Goal: Navigation & Orientation: Find specific page/section

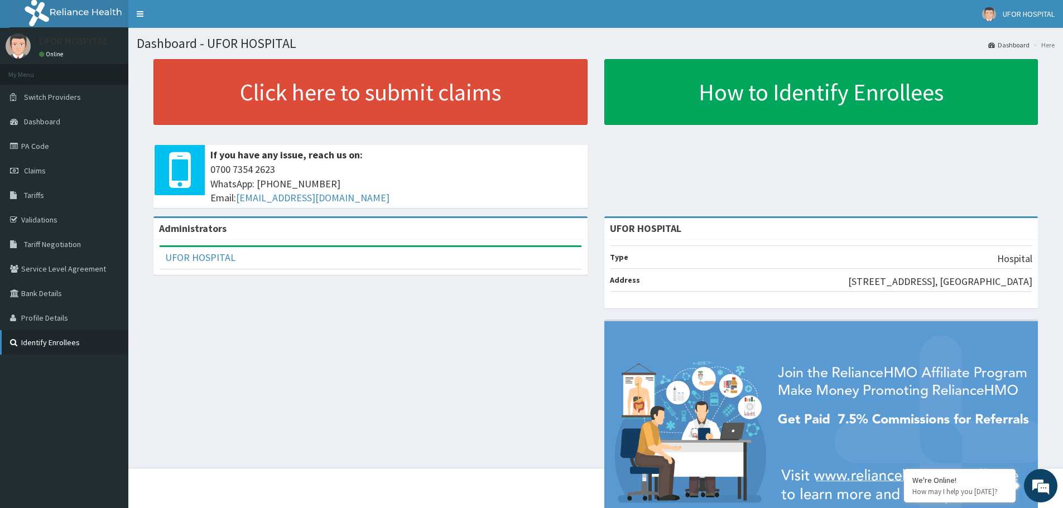
click at [62, 340] on link "Identify Enrollees" at bounding box center [64, 342] width 128 height 25
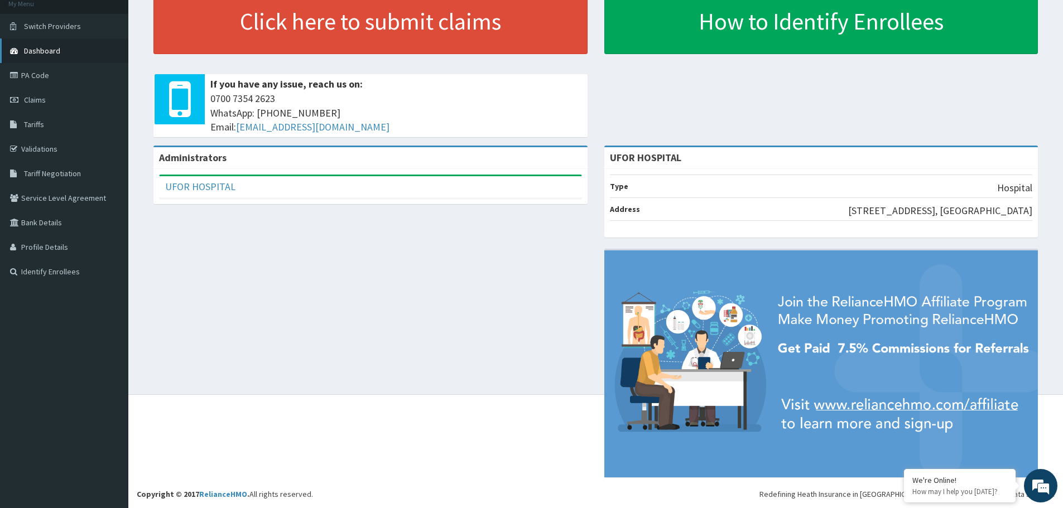
click at [48, 48] on span "Dashboard" at bounding box center [42, 51] width 36 height 10
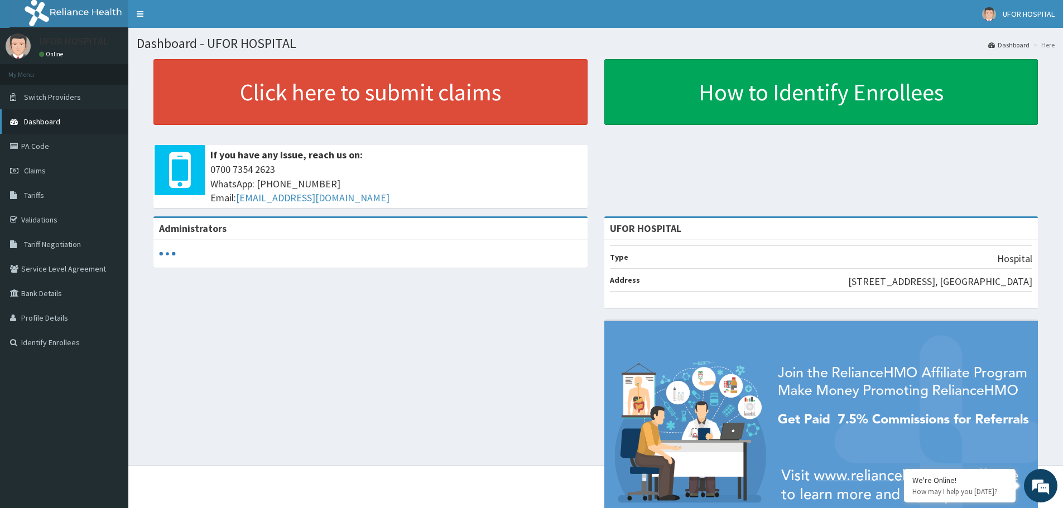
click at [52, 126] on span "Dashboard" at bounding box center [42, 122] width 36 height 10
click at [41, 220] on link "Validations" at bounding box center [64, 220] width 128 height 25
